Goal: Information Seeking & Learning: Understand process/instructions

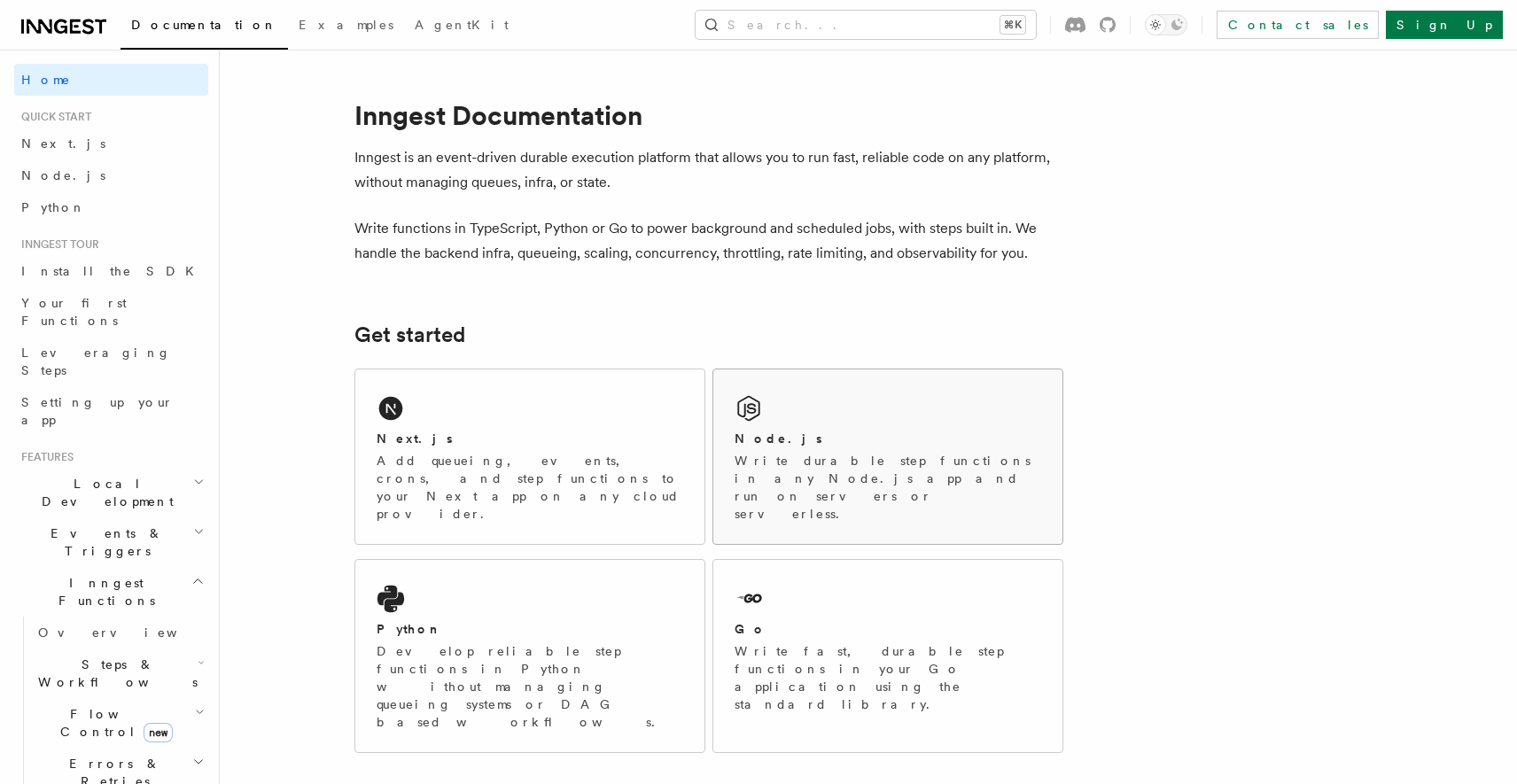
click at [817, 439] on div "Node.js" at bounding box center [888, 439] width 307 height 18
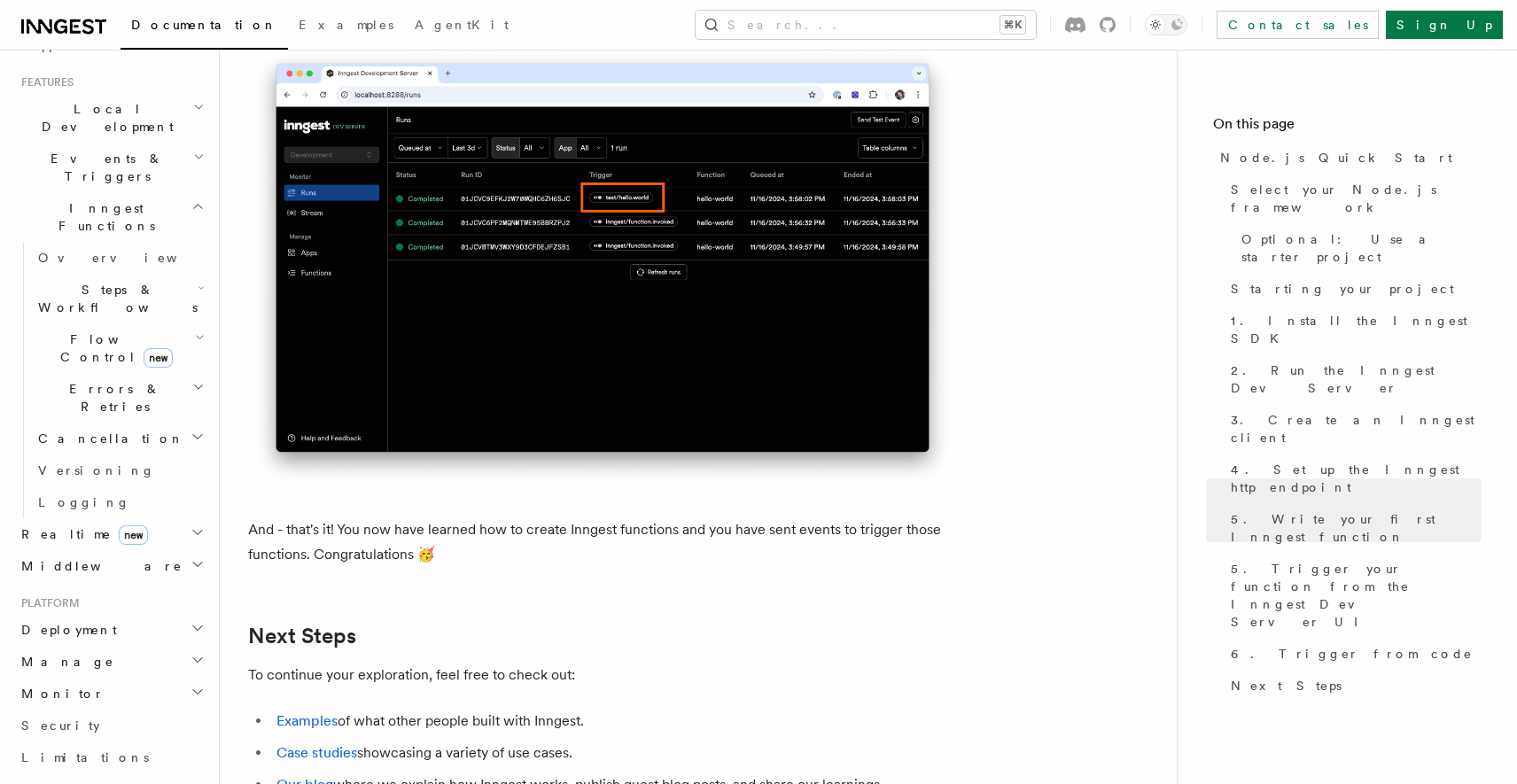
scroll to position [389, 0]
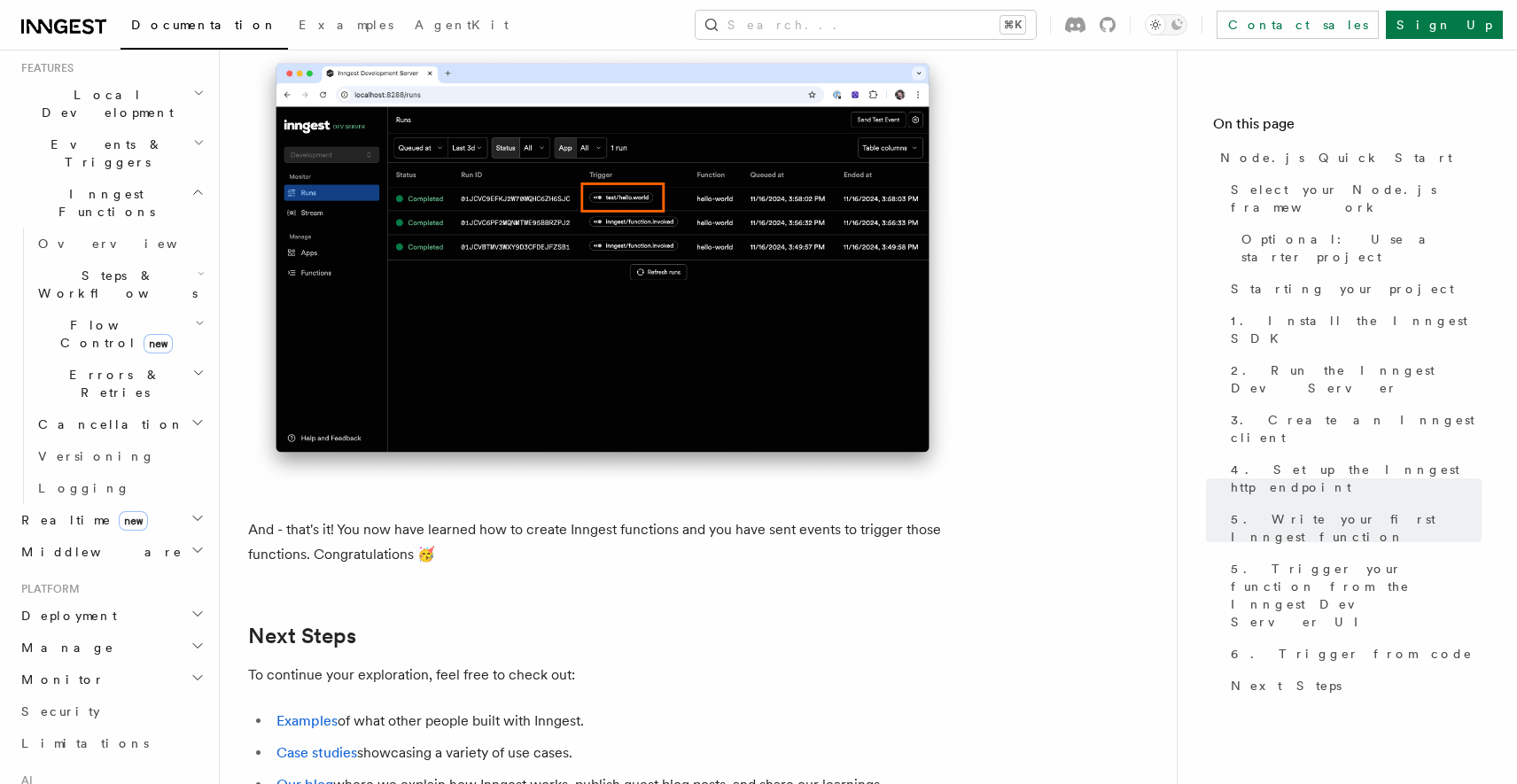
click at [189, 599] on h2 "Deployment" at bounding box center [111, 615] width 194 height 32
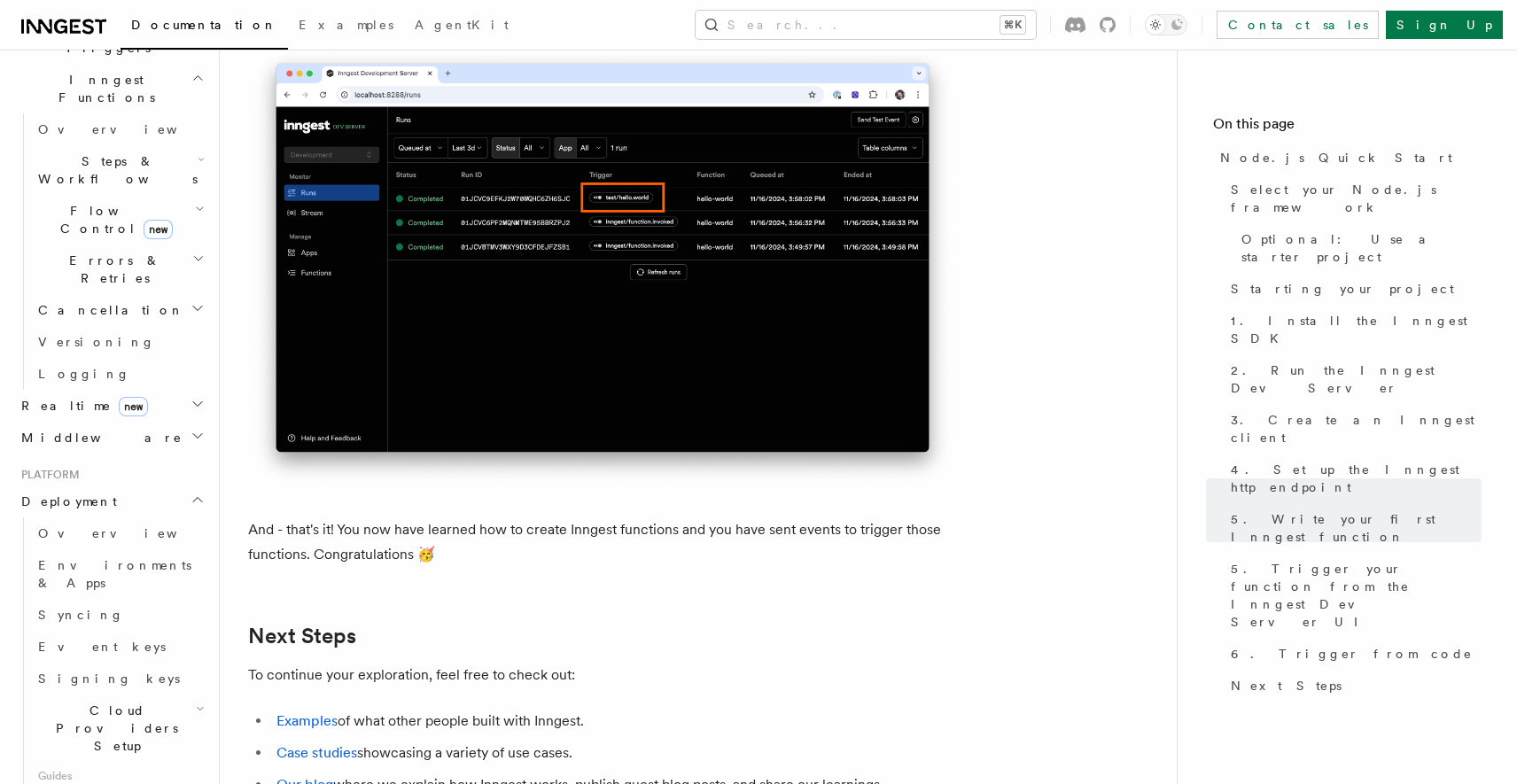
scroll to position [505, 0]
click at [143, 515] on link "Overview" at bounding box center [120, 531] width 177 height 32
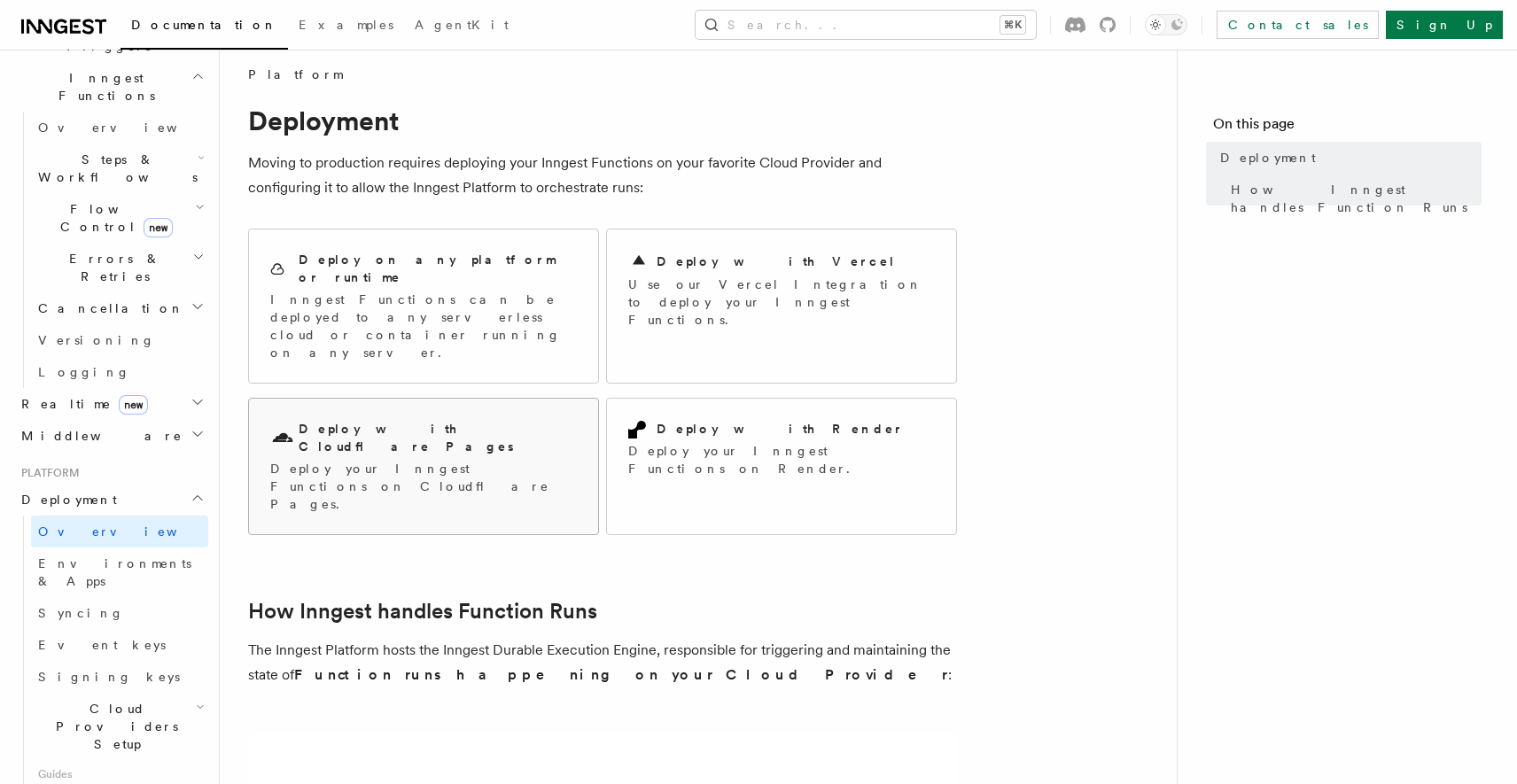
scroll to position [14, 0]
click at [724, 419] on h2 "Deploy with Render" at bounding box center [780, 428] width 248 height 17
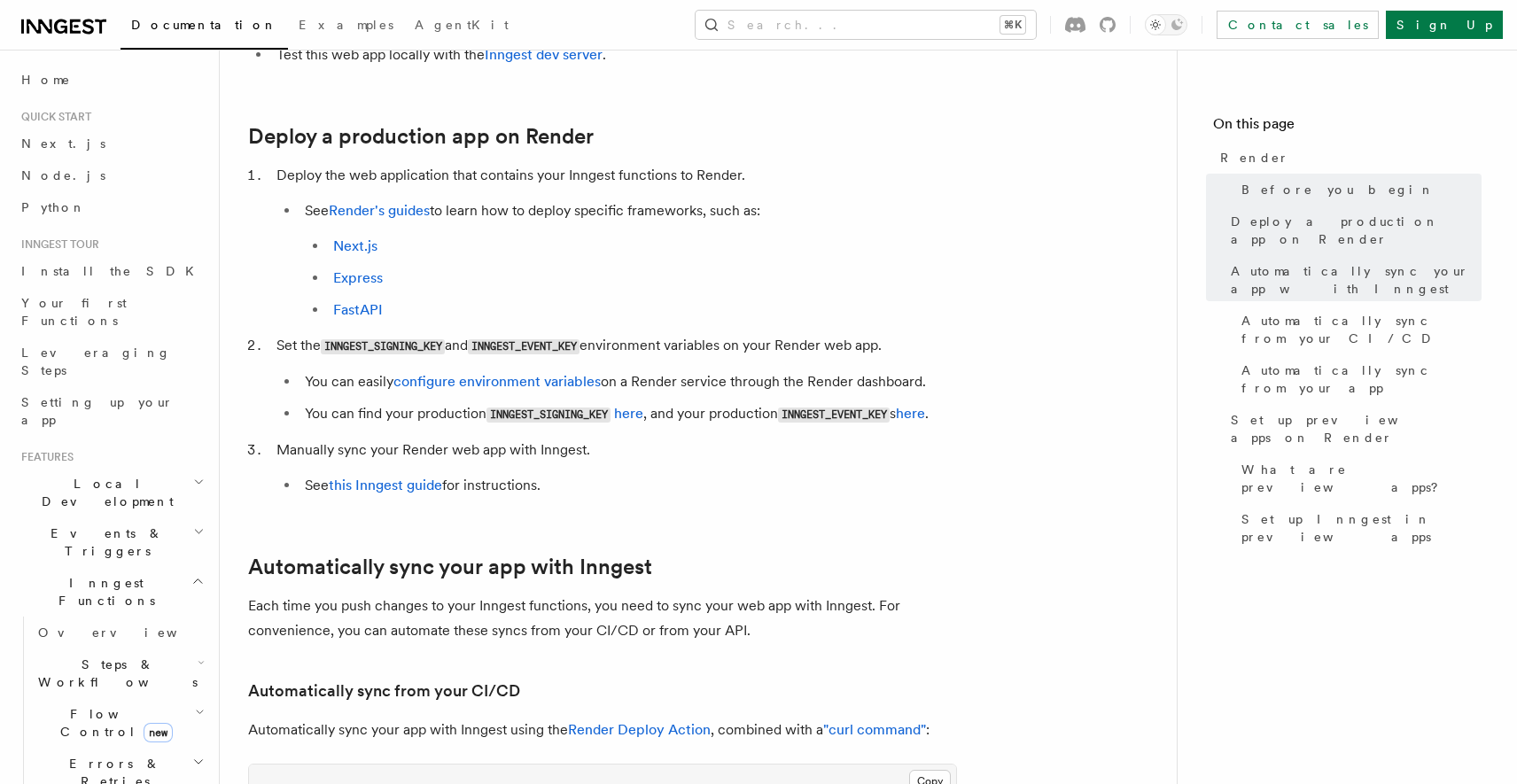
scroll to position [403, 0]
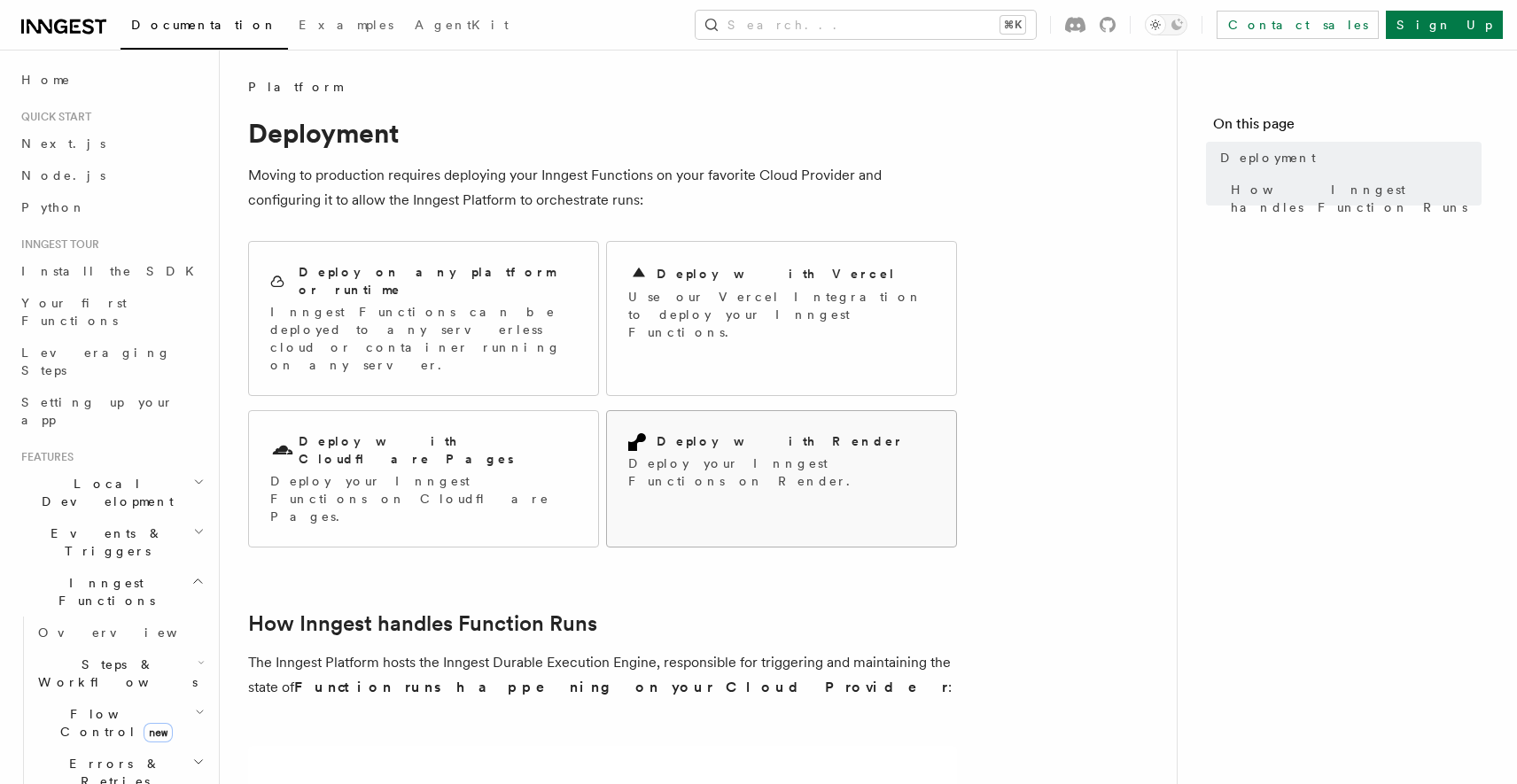
click at [697, 432] on h2 "Deploy with Render" at bounding box center [780, 440] width 248 height 17
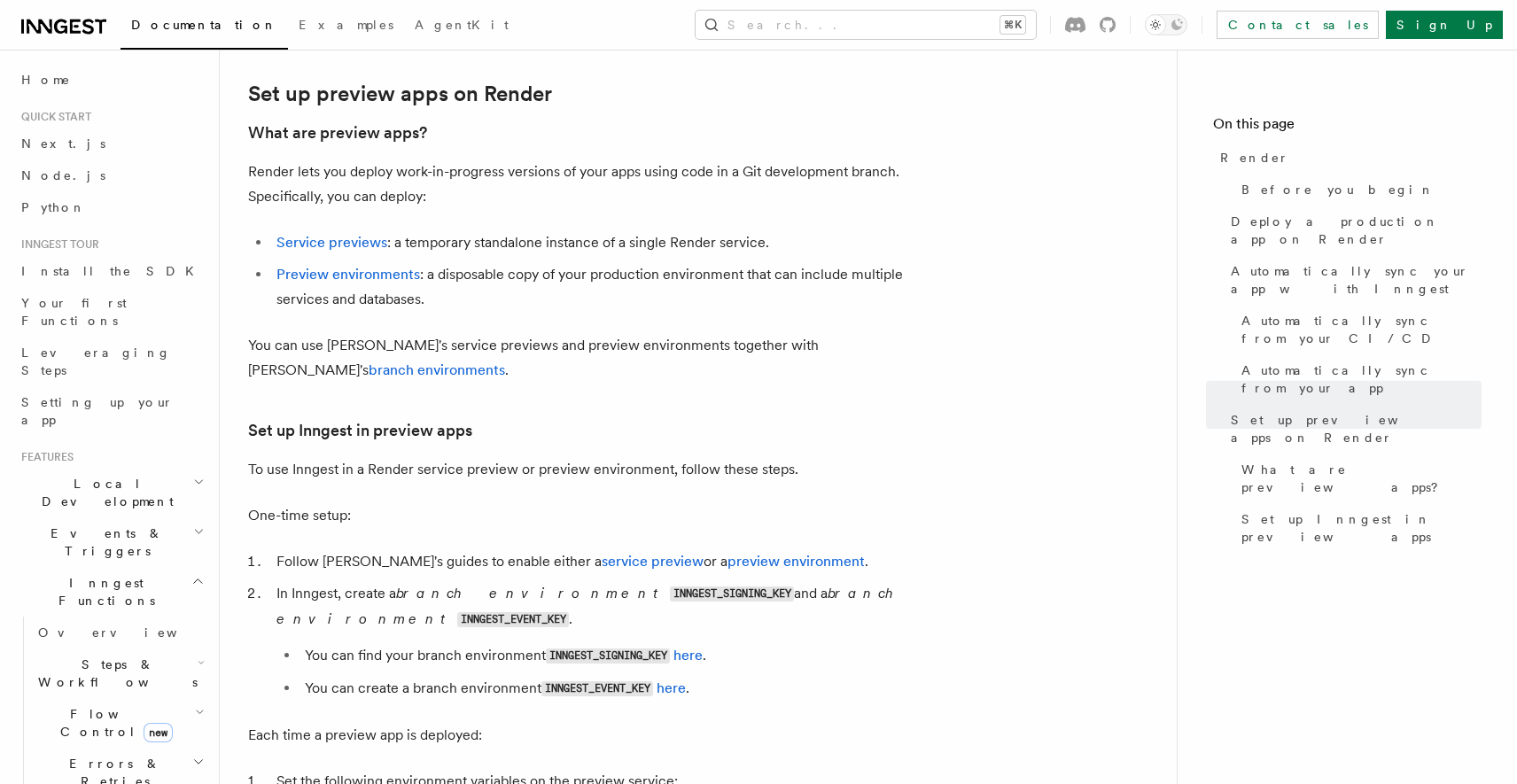
scroll to position [2813, 0]
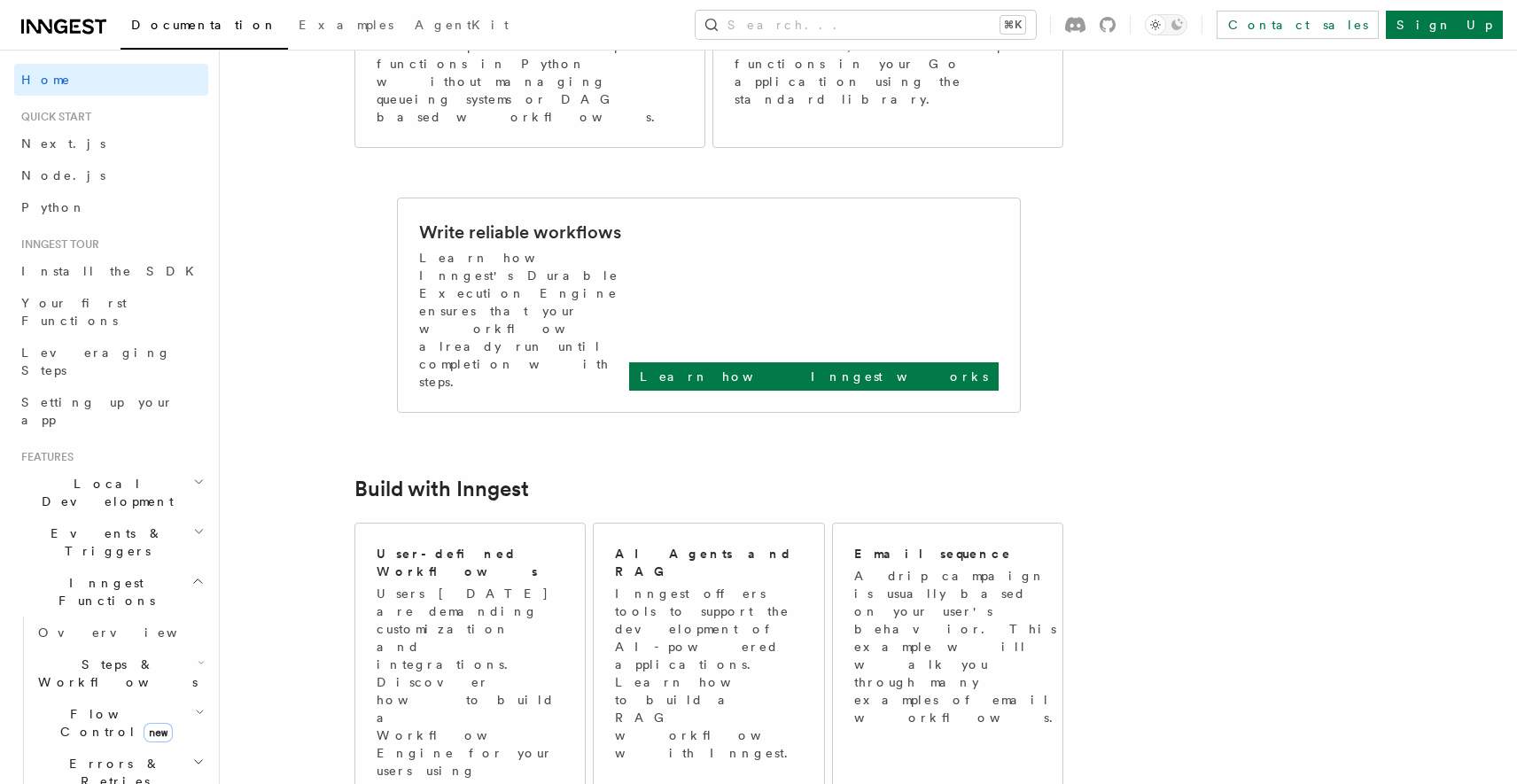
scroll to position [586, 0]
